Goal: Task Accomplishment & Management: Complete application form

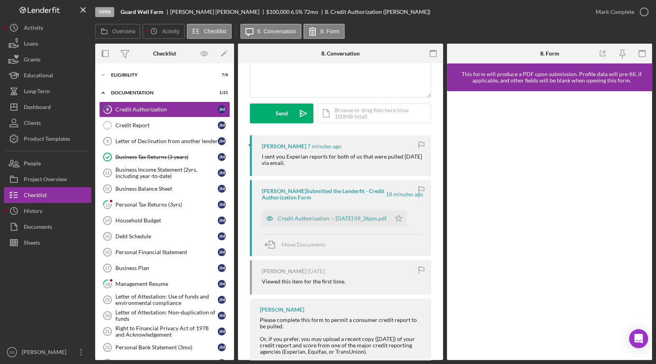
scroll to position [104, 0]
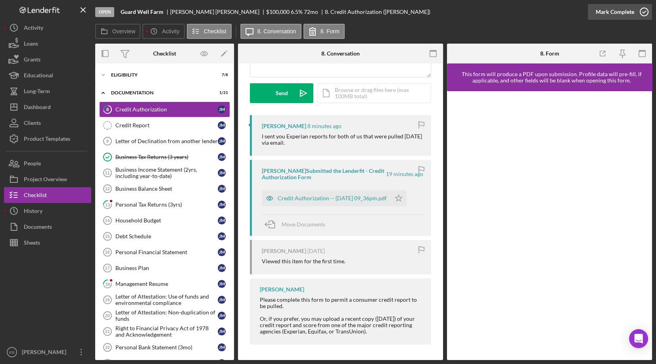
click at [646, 12] on icon "button" at bounding box center [644, 12] width 20 height 20
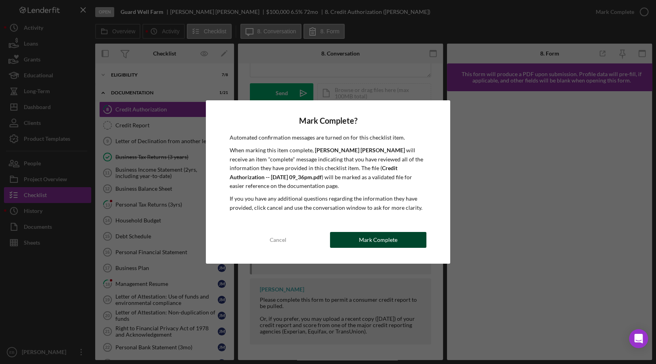
click at [385, 236] on div "Mark Complete" at bounding box center [378, 240] width 38 height 16
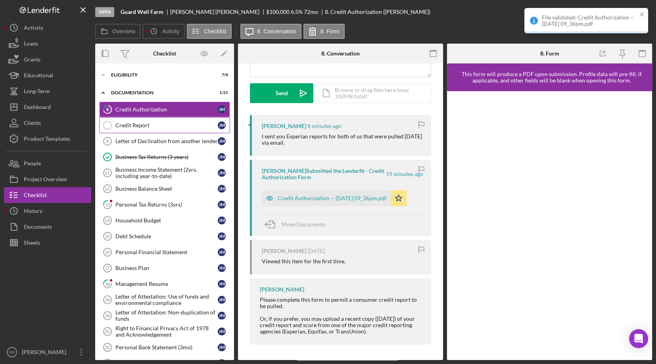
click at [157, 126] on div "Credit Report" at bounding box center [166, 125] width 102 height 6
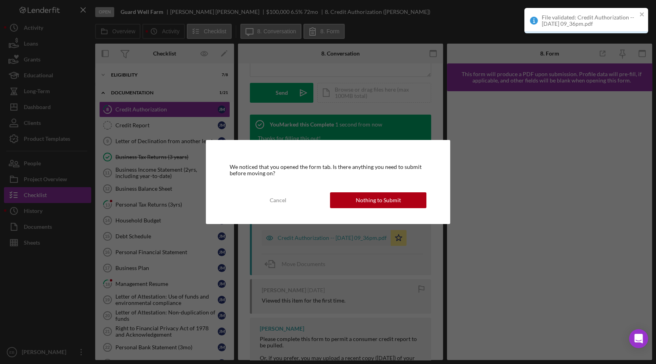
scroll to position [222, 0]
click at [393, 197] on div "Nothing to Submit" at bounding box center [378, 200] width 45 height 16
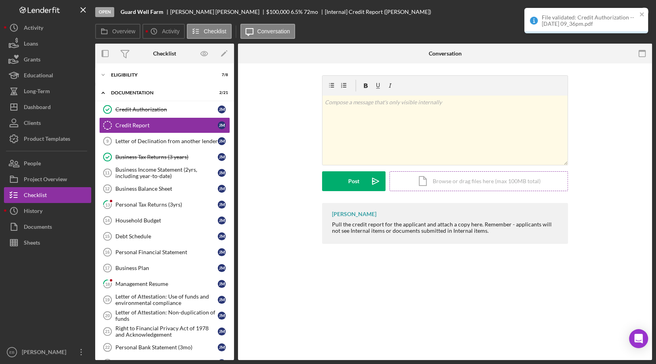
click at [444, 182] on div "Icon/Document Browse or drag files here (max 100MB total) Tap to choose files o…" at bounding box center [478, 181] width 178 height 20
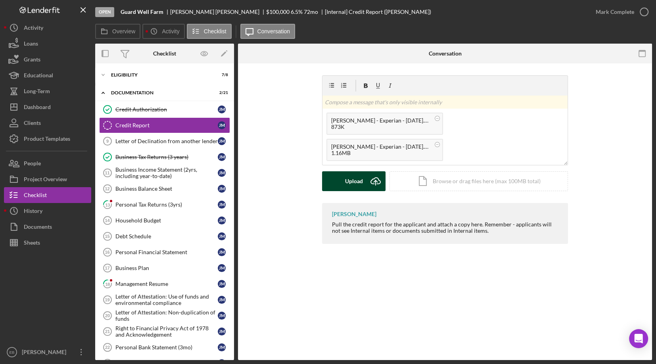
click at [356, 183] on div "Upload" at bounding box center [354, 181] width 18 height 20
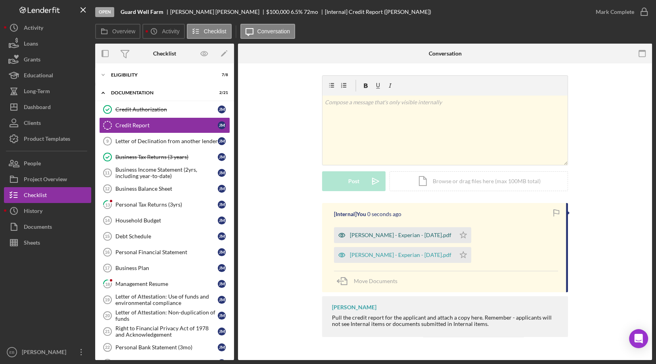
drag, startPoint x: 464, startPoint y: 232, endPoint x: 447, endPoint y: 242, distance: 19.0
click at [463, 233] on icon "Icon/Star" at bounding box center [463, 235] width 16 height 16
click at [455, 253] on icon "Icon/Star" at bounding box center [463, 255] width 16 height 16
click at [643, 12] on icon "button" at bounding box center [644, 12] width 20 height 20
